Goal: Check status: Check status

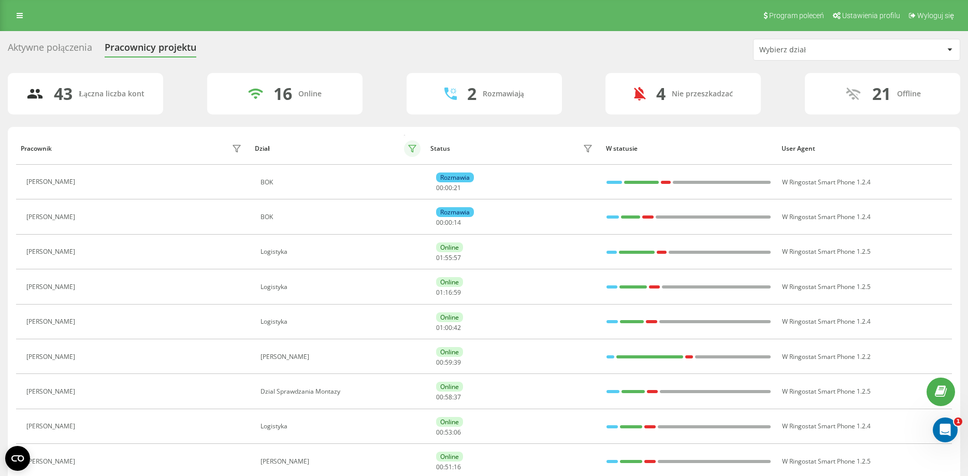
click at [411, 148] on icon at bounding box center [411, 148] width 7 height 7
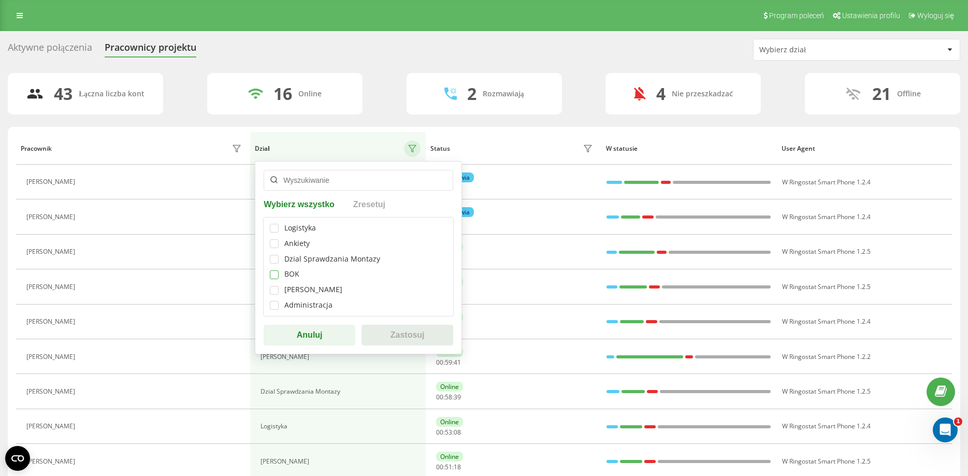
click at [275, 270] on label at bounding box center [274, 270] width 9 height 0
checkbox input "true"
click at [401, 334] on button "Zastosuj" at bounding box center [407, 335] width 92 height 21
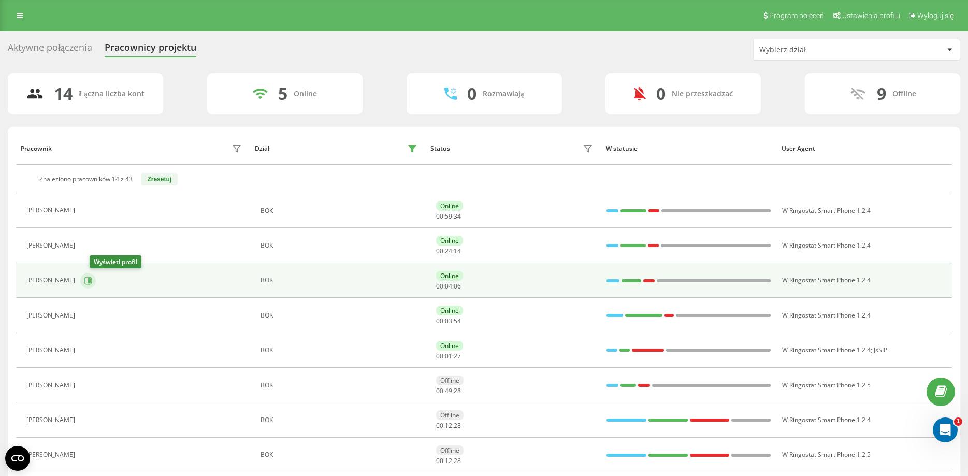
click at [96, 278] on button at bounding box center [88, 281] width 16 height 16
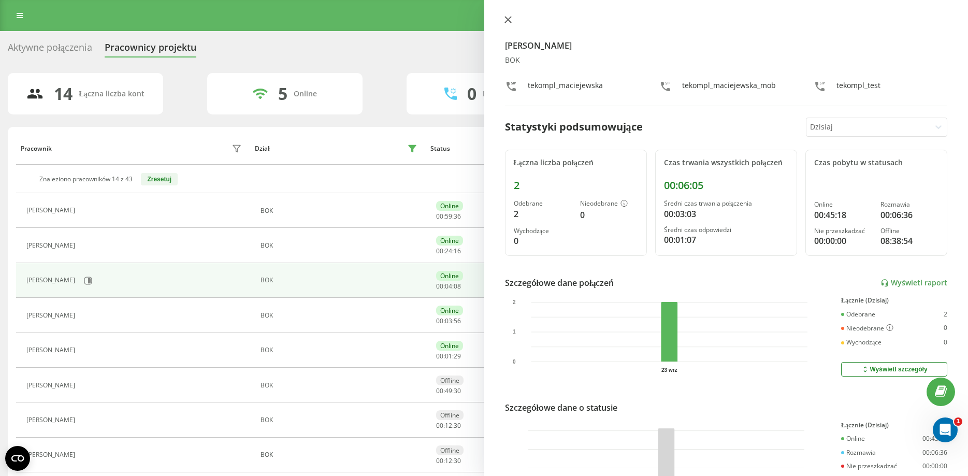
click at [504, 18] on icon at bounding box center [507, 20] width 6 height 6
